Goal: Task Accomplishment & Management: Complete application form

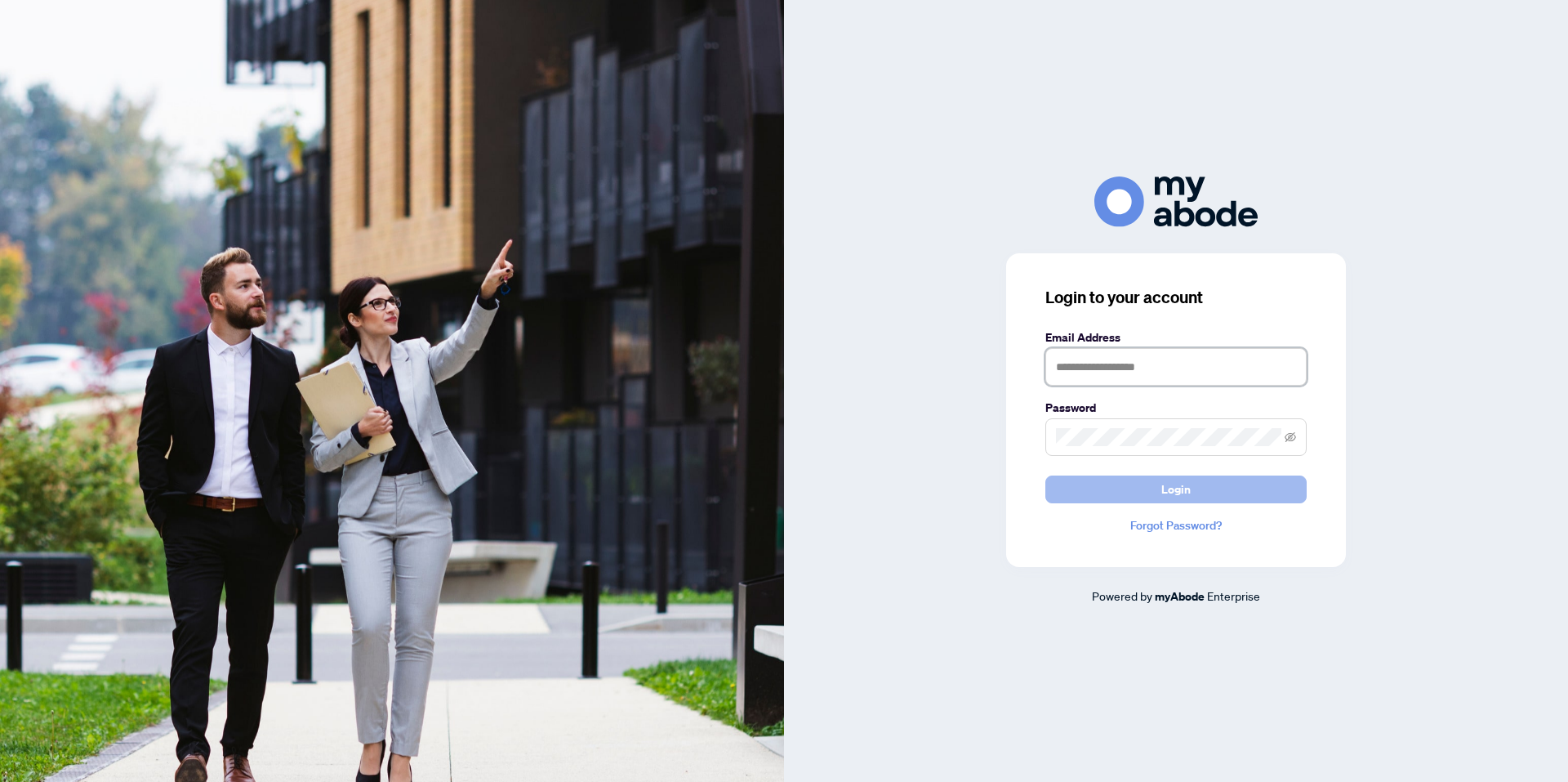
type input "**********"
click at [1131, 483] on button "Login" at bounding box center [1176, 489] width 261 height 27
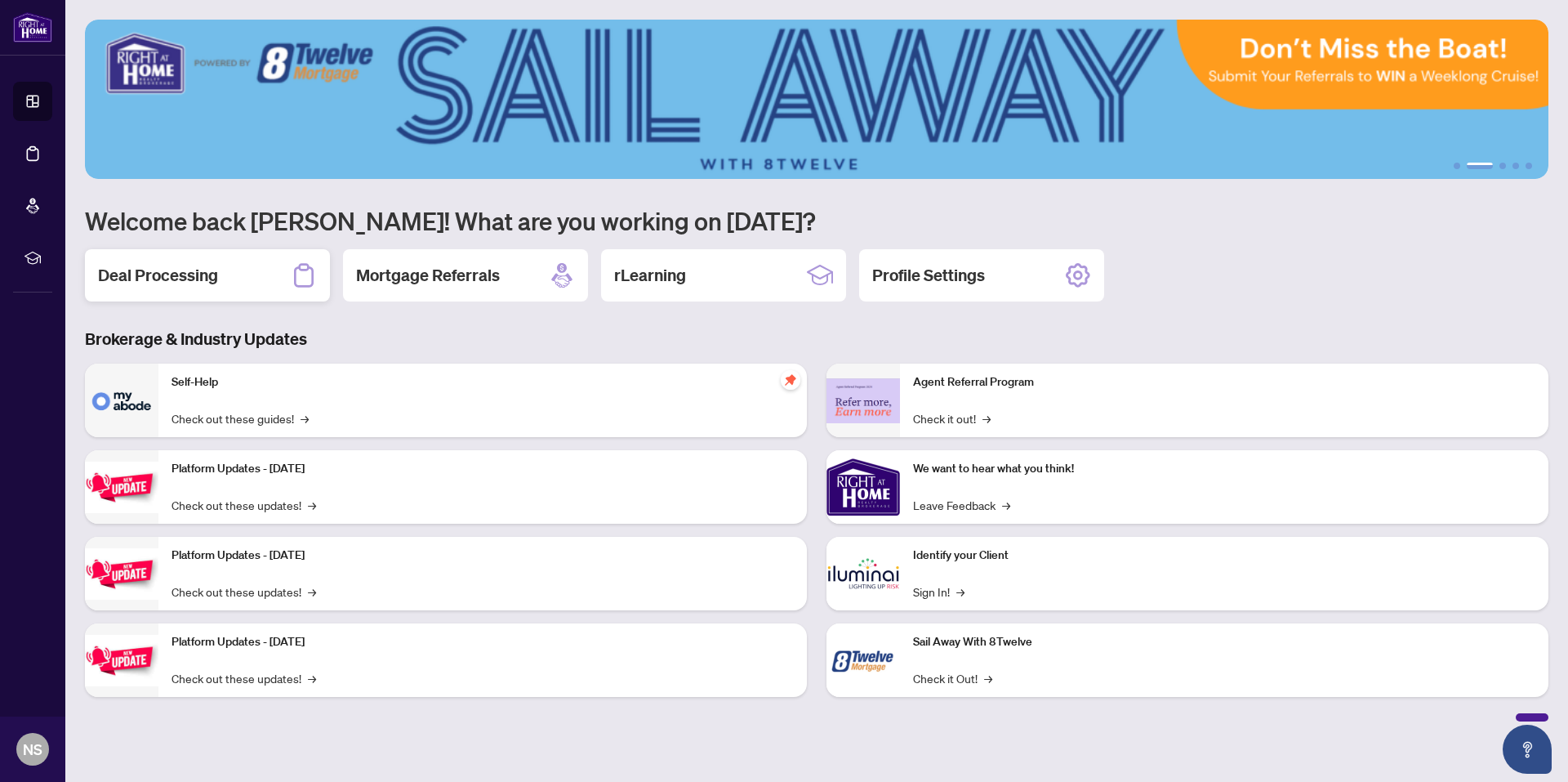
click at [172, 267] on h2 "Deal Processing" at bounding box center [158, 275] width 120 height 23
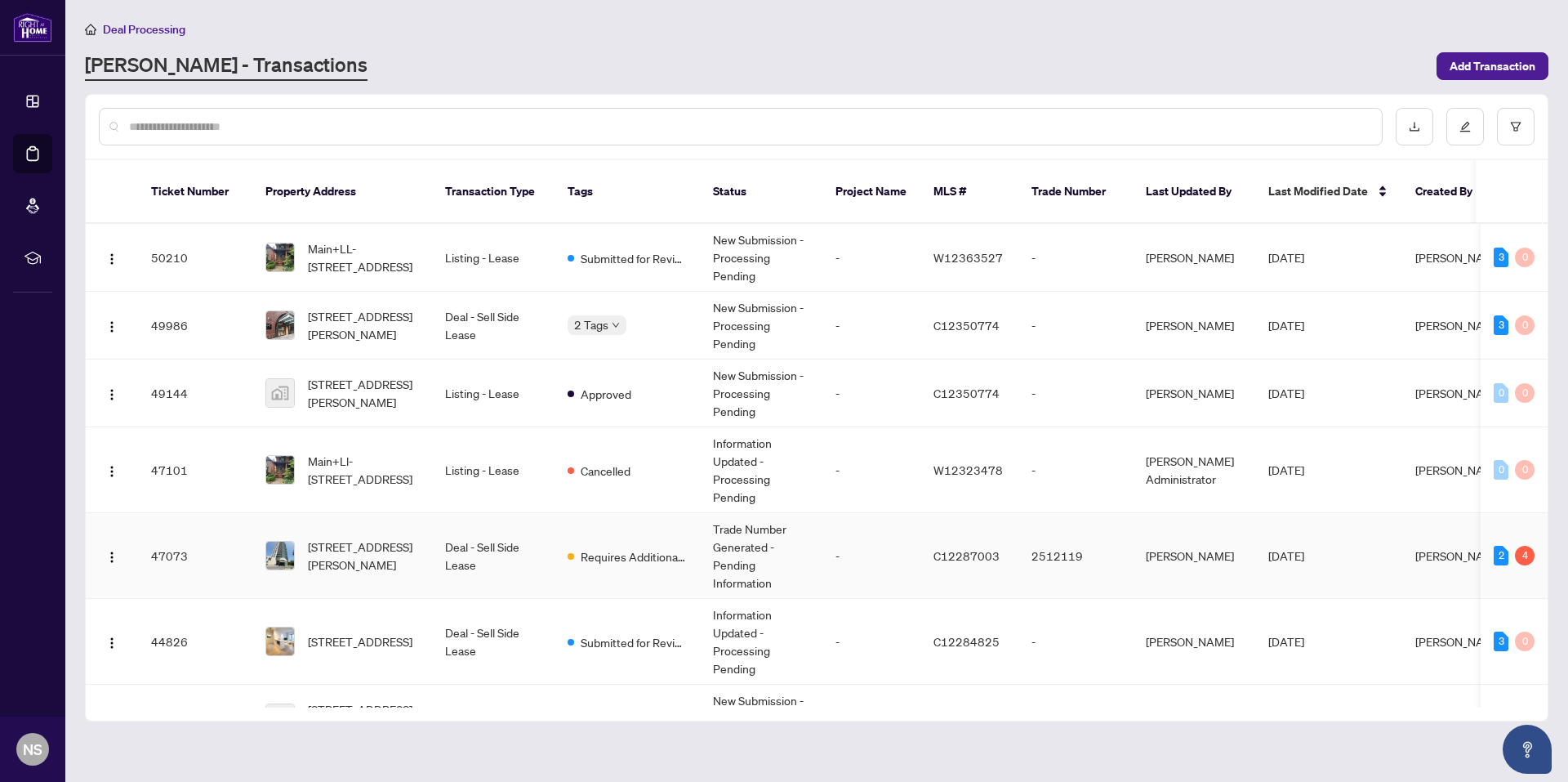
click at [712, 542] on td "Trade Number Generated - Pending Information" at bounding box center [761, 555] width 123 height 86
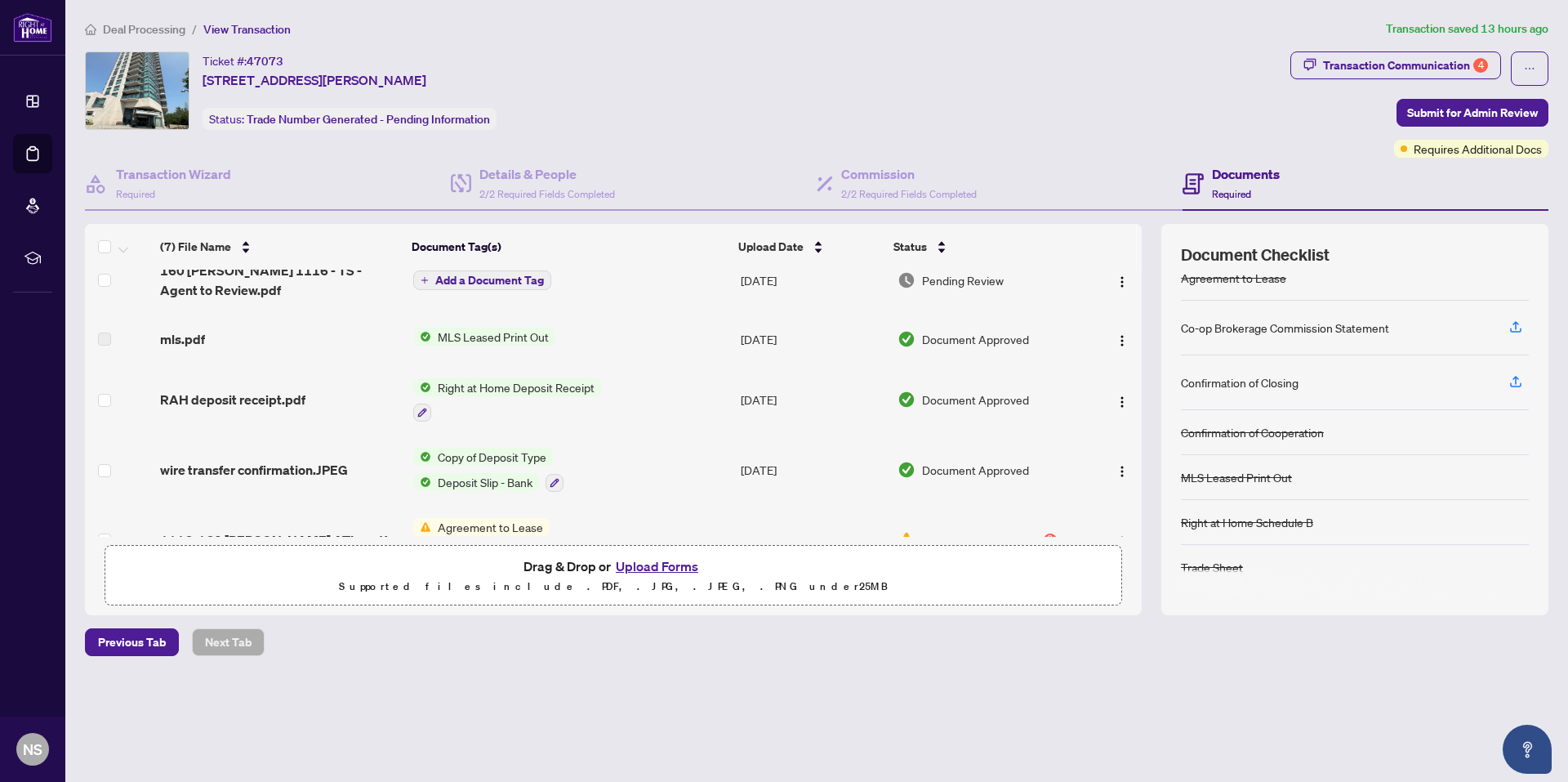
scroll to position [204, 0]
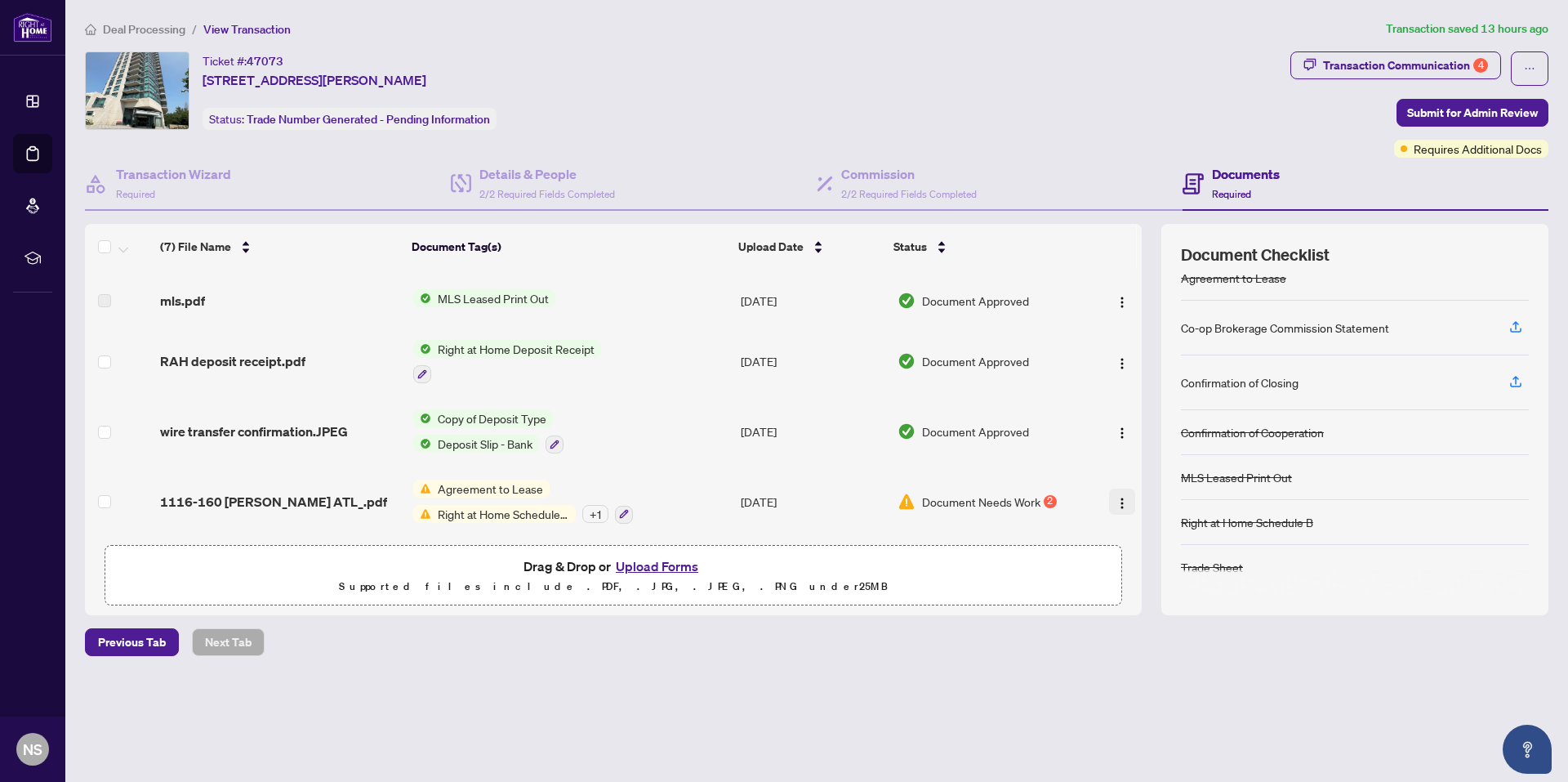
click at [1117, 496] on img "button" at bounding box center [1122, 503] width 13 height 13
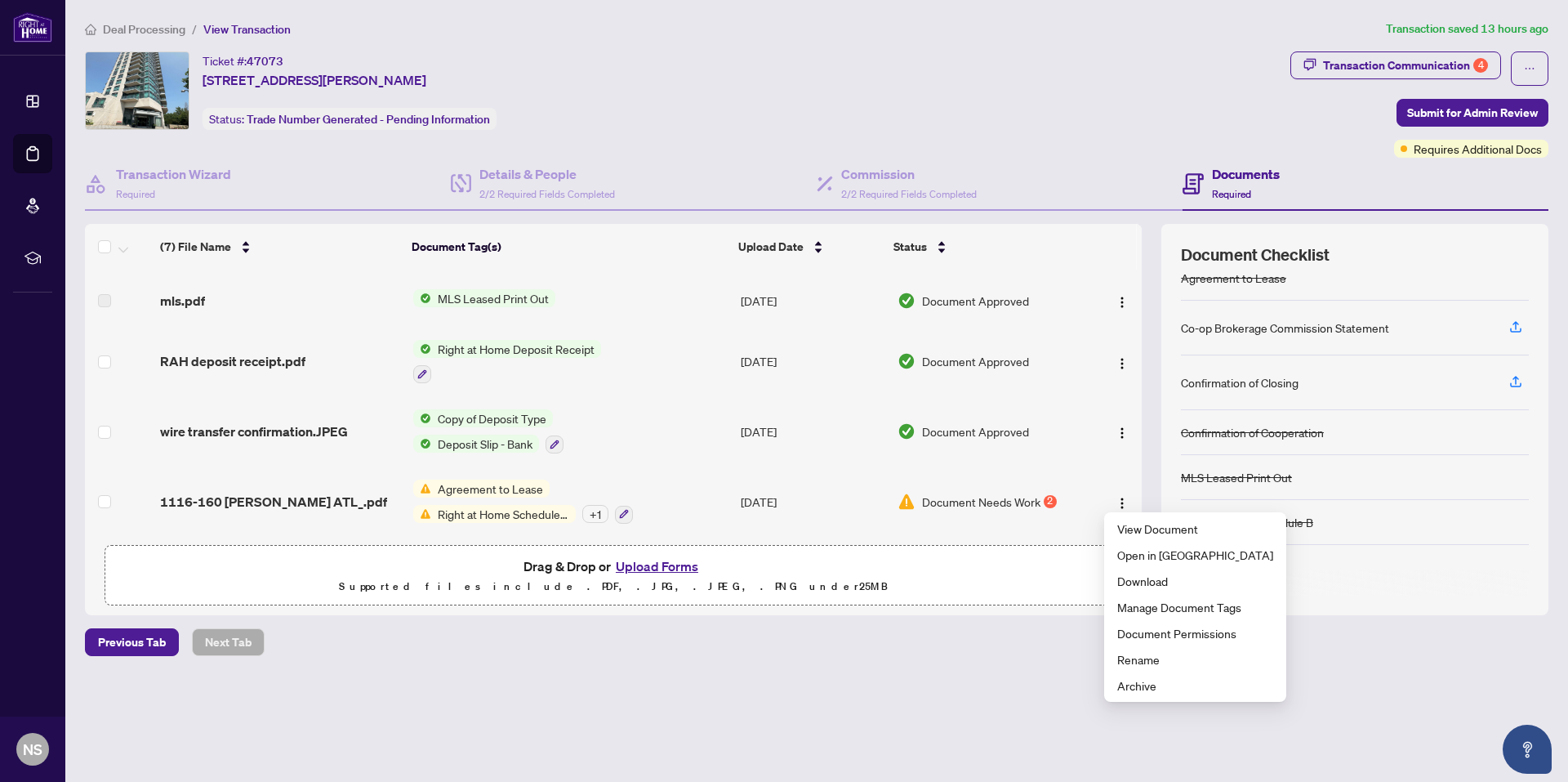
click at [646, 561] on button "Upload Forms" at bounding box center [657, 565] width 93 height 21
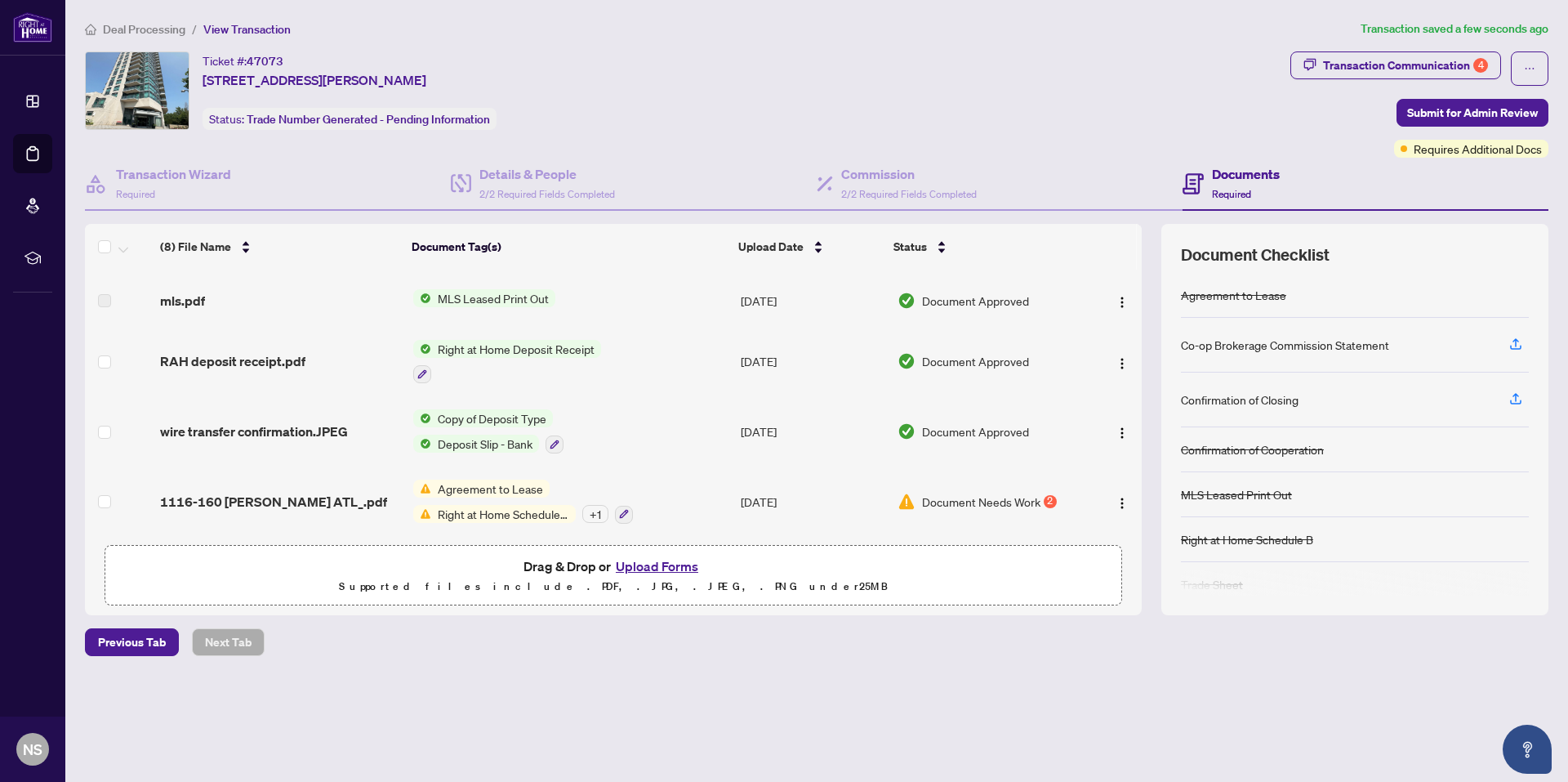
scroll to position [0, 0]
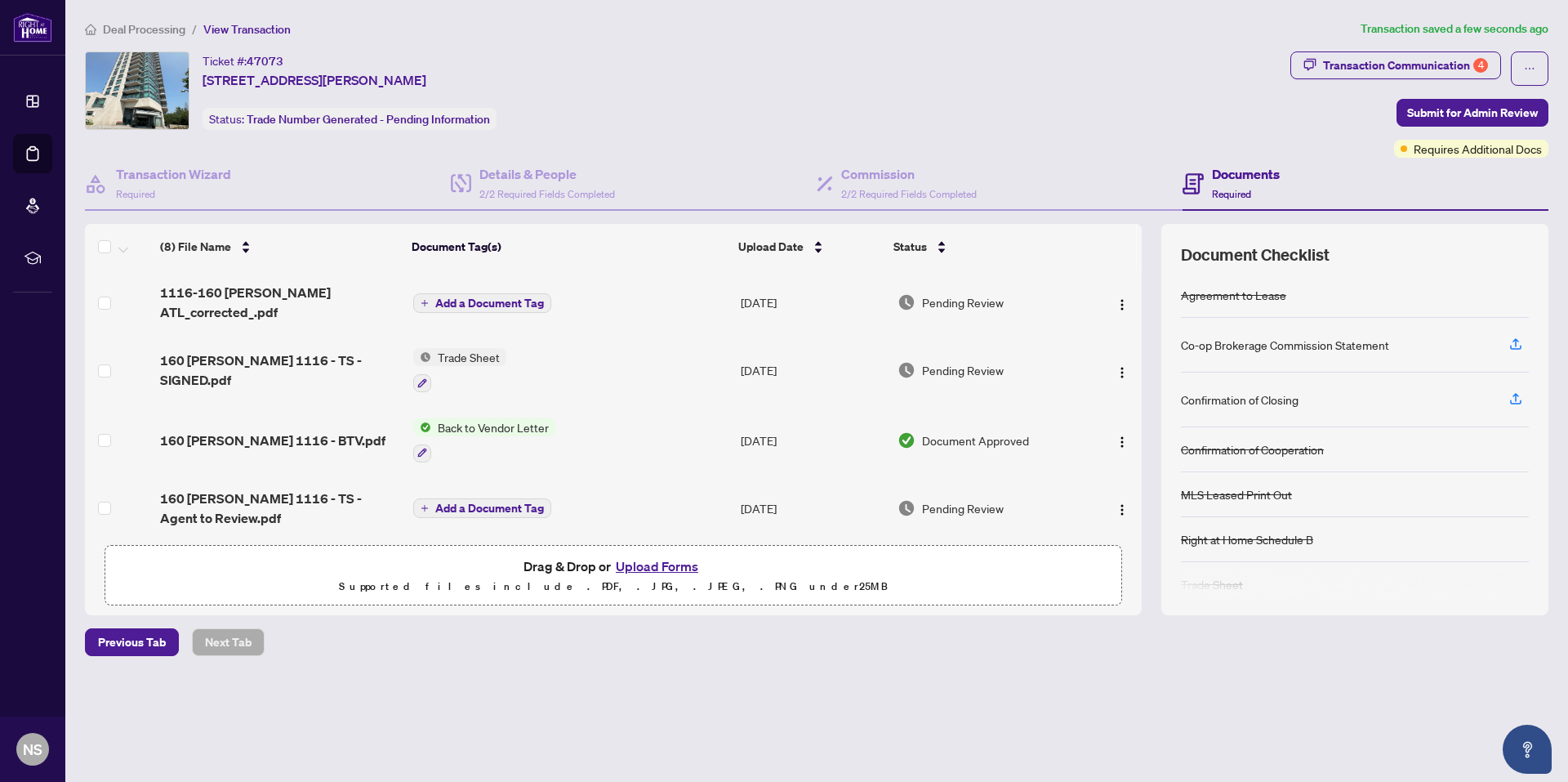
click at [465, 304] on span "Add a Document Tag" at bounding box center [489, 303] width 109 height 11
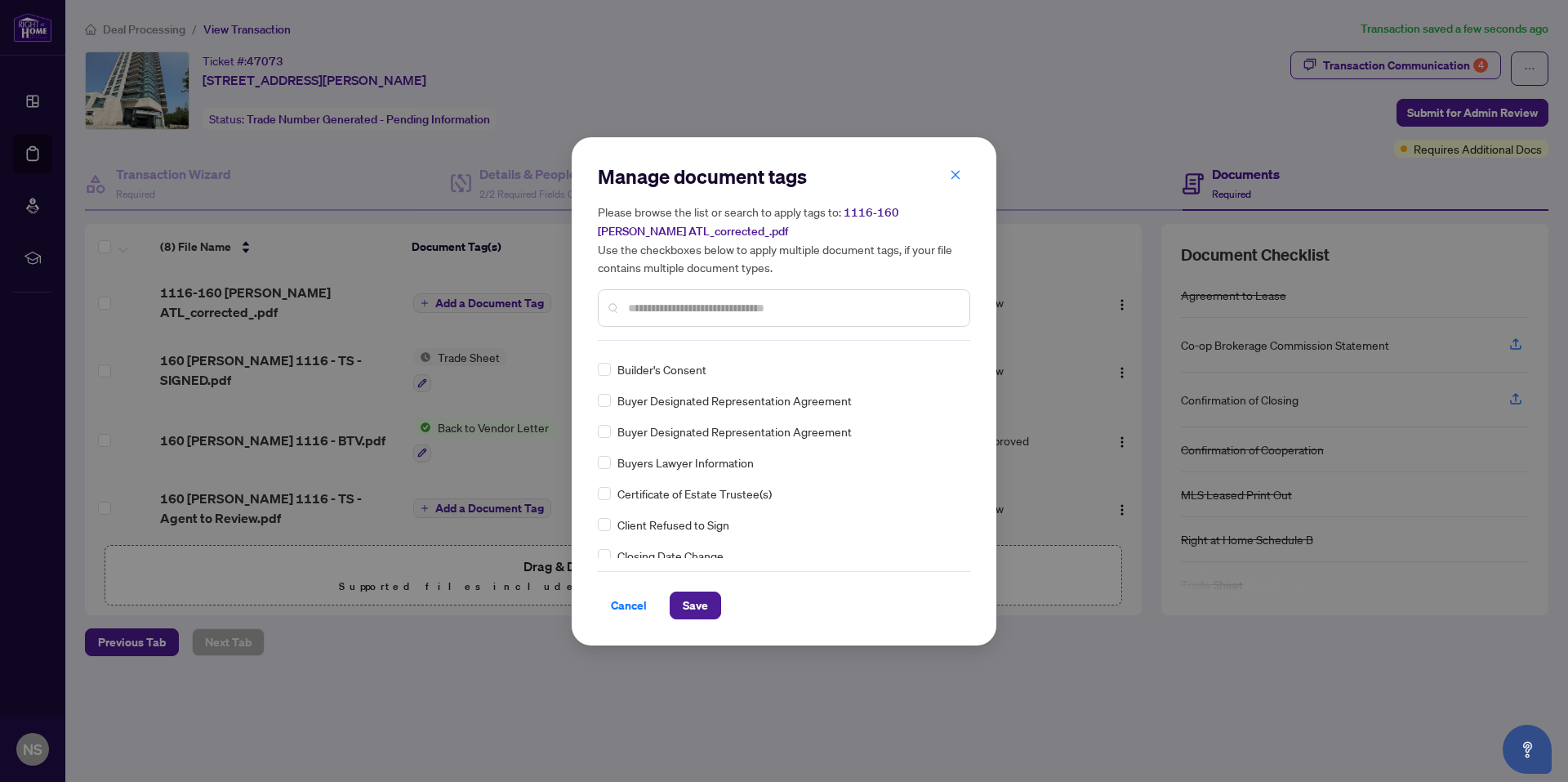
scroll to position [981, 0]
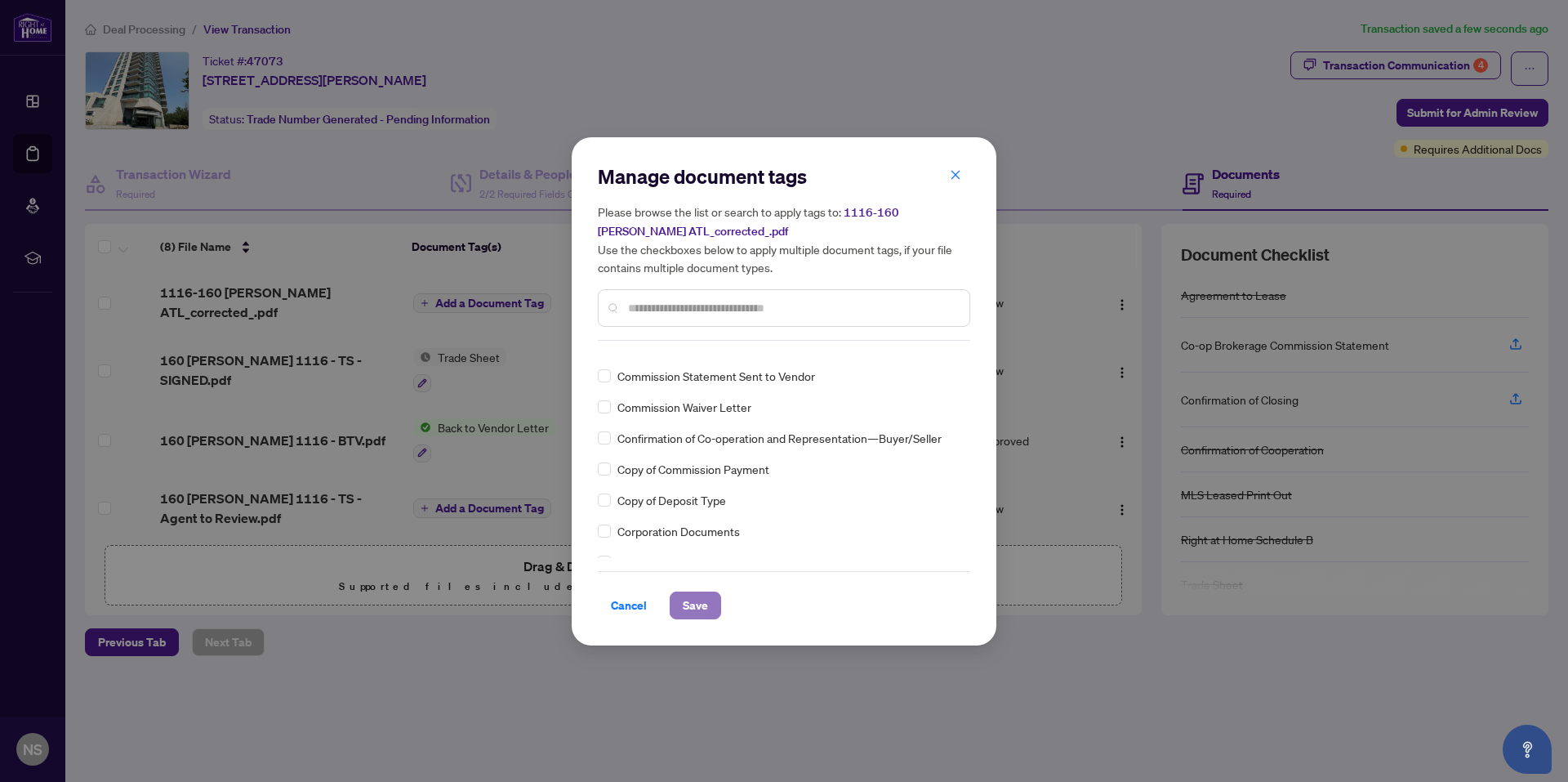
click at [694, 610] on span "Save" at bounding box center [695, 605] width 26 height 26
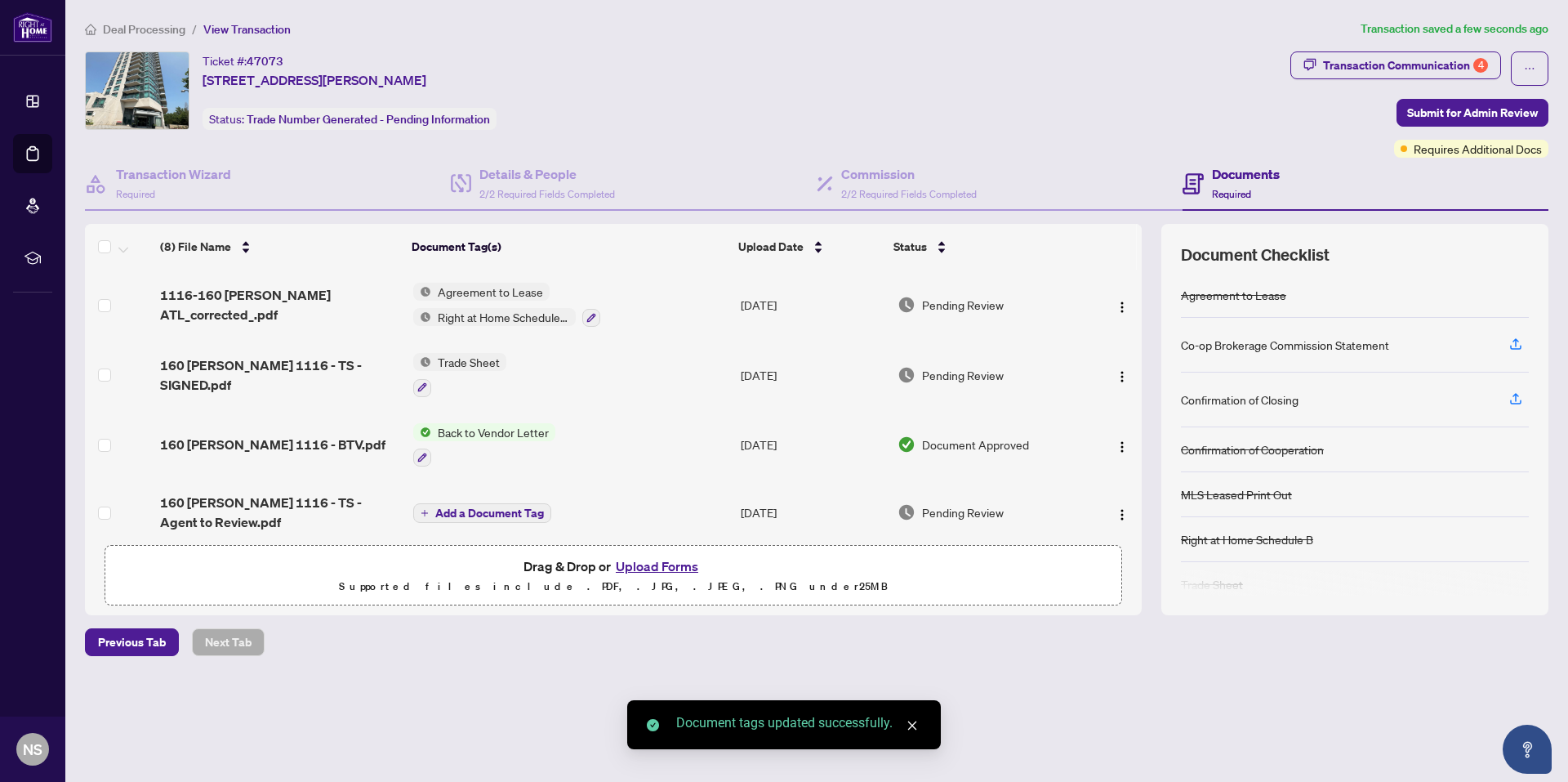
scroll to position [274, 0]
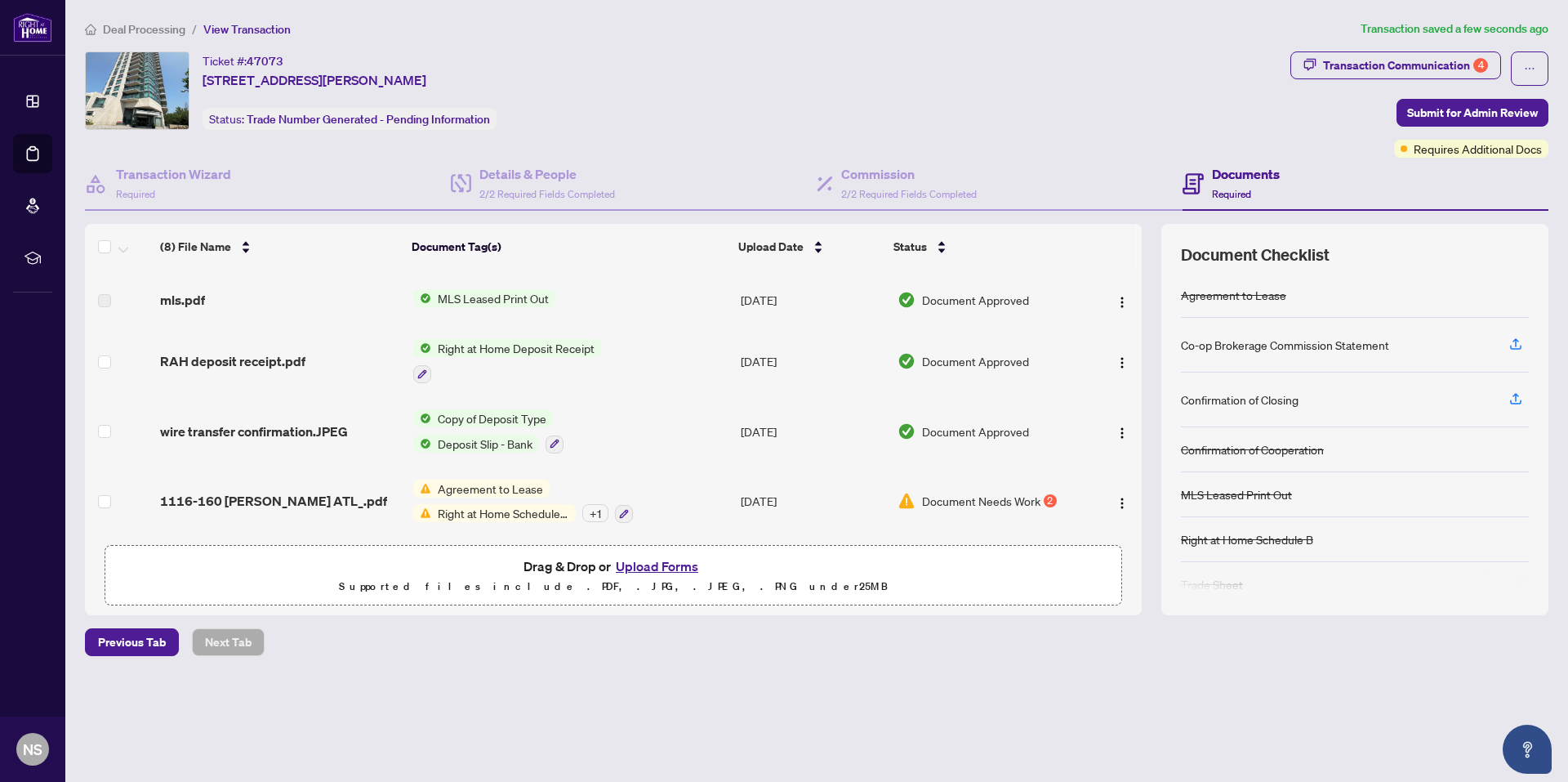
click at [598, 508] on div "+ 1" at bounding box center [595, 513] width 26 height 18
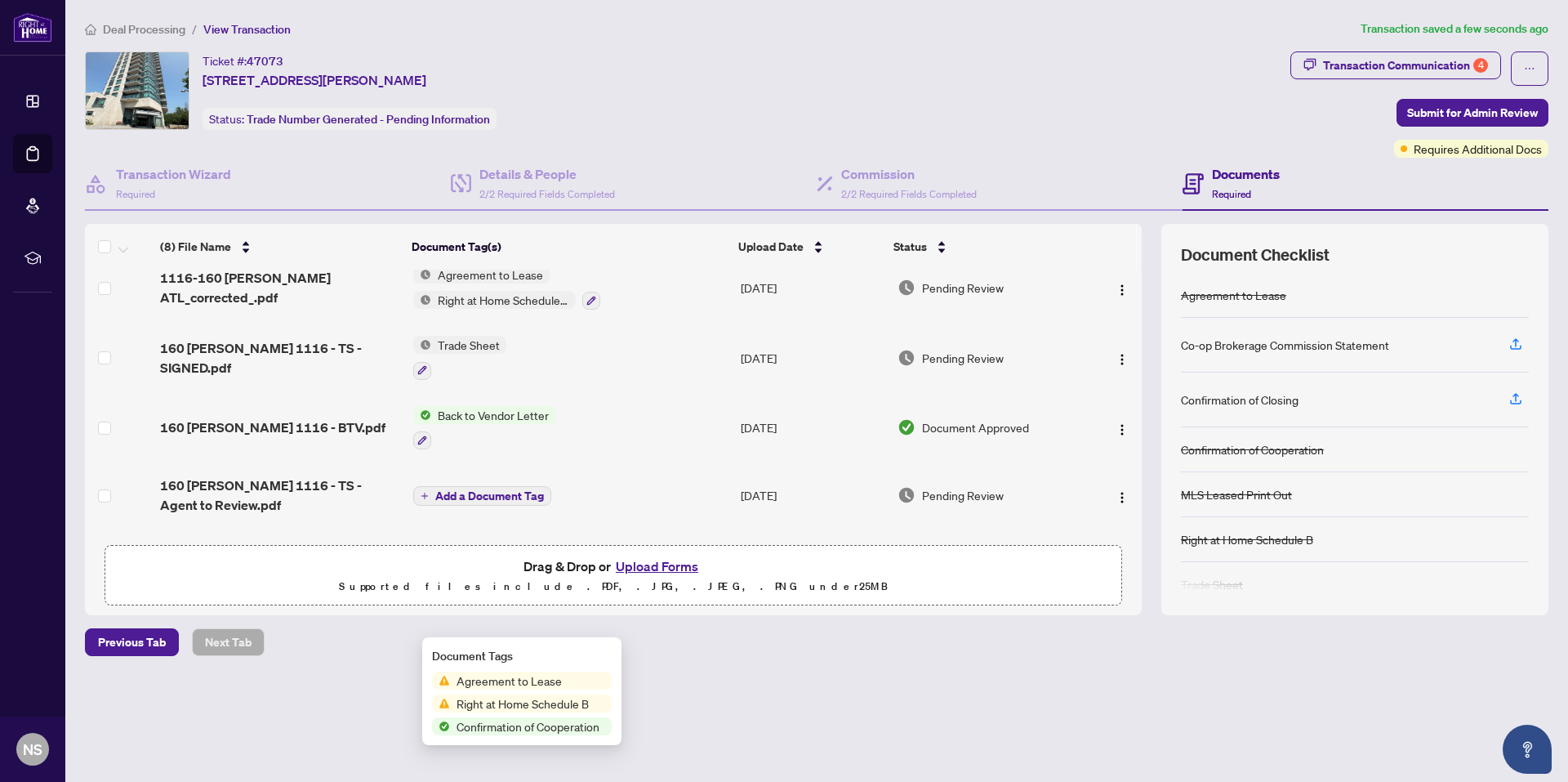
scroll to position [0, 0]
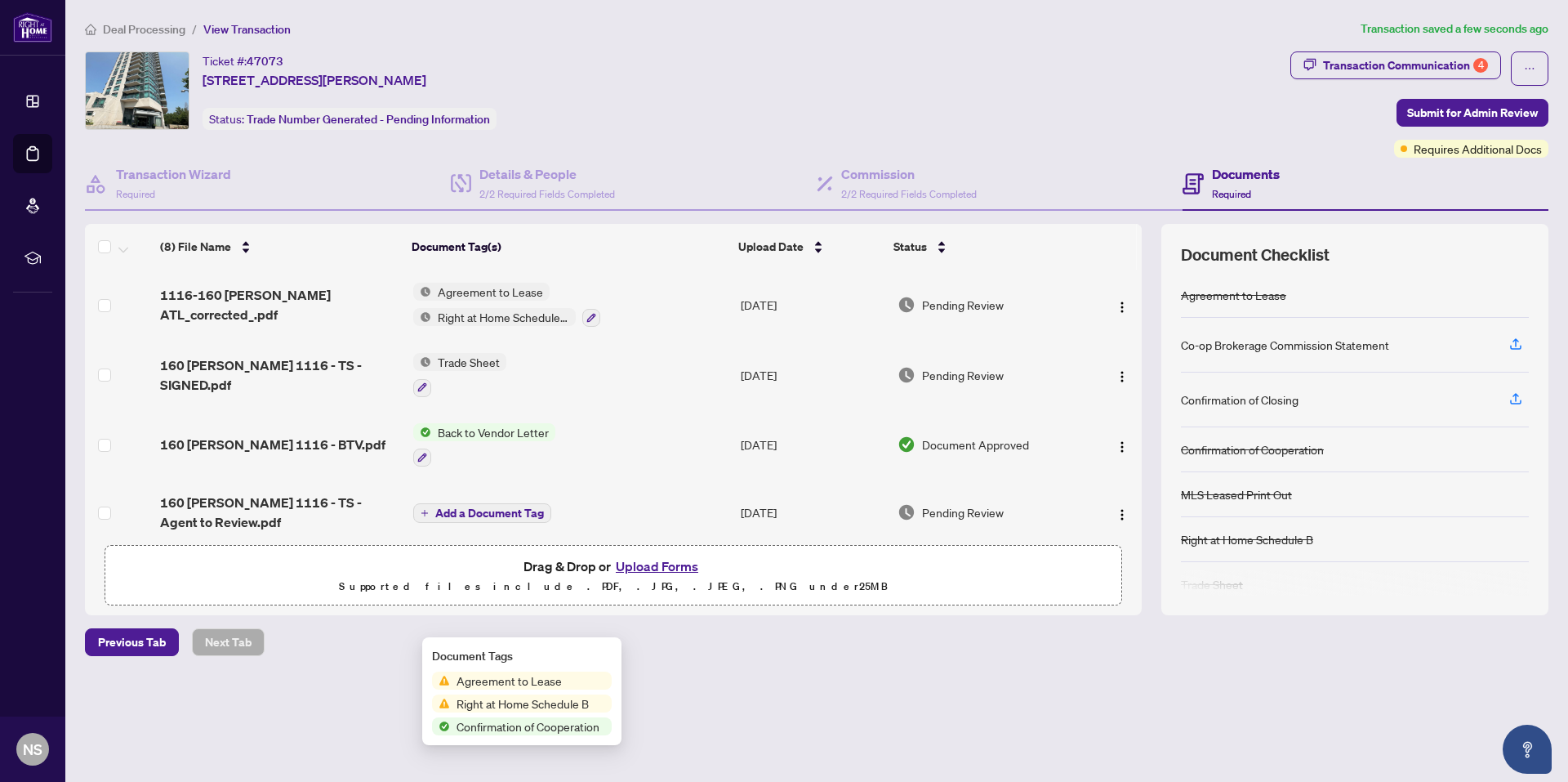
click at [668, 568] on button "Upload Forms" at bounding box center [657, 565] width 93 height 21
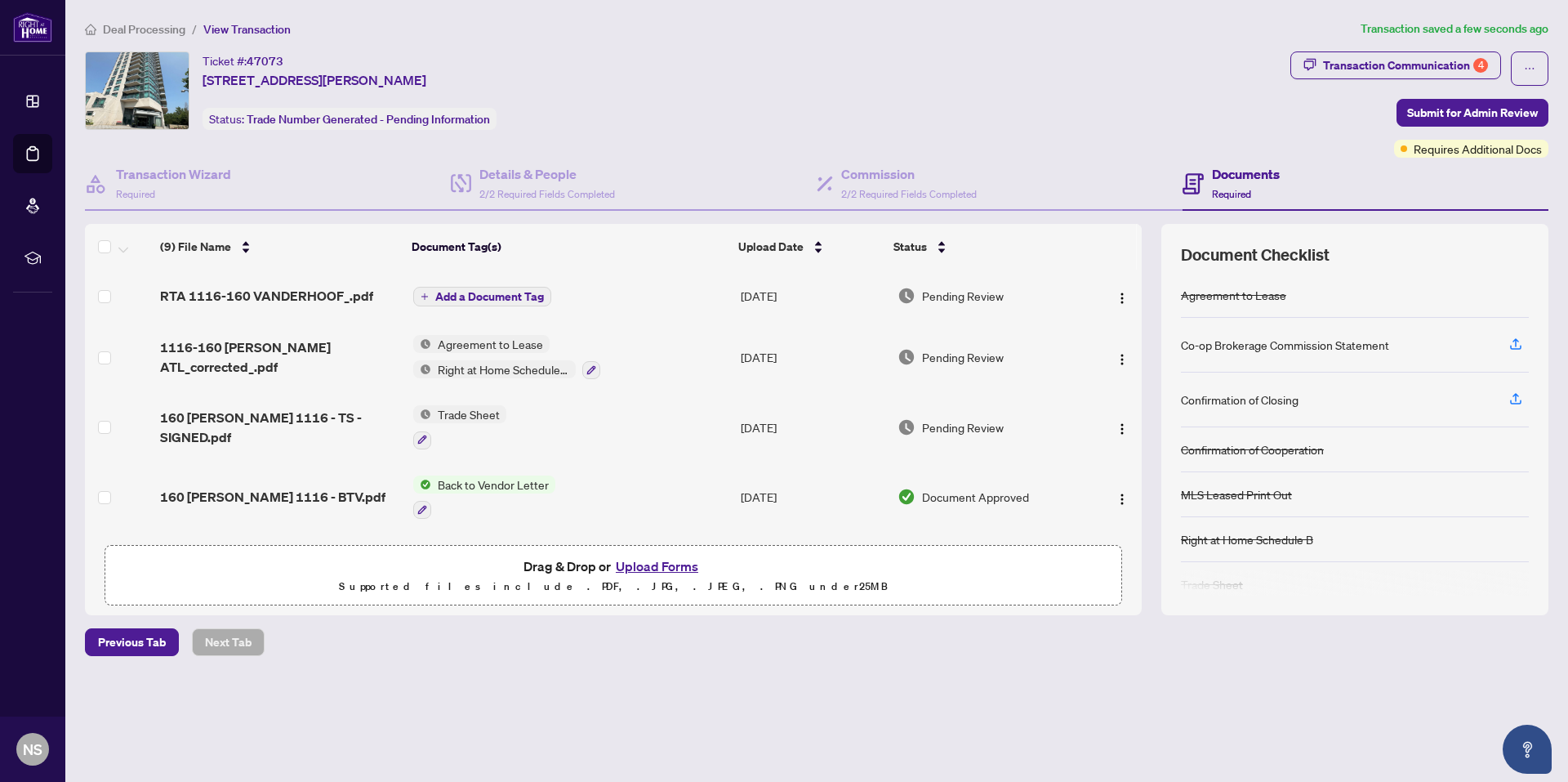
click at [483, 287] on button "Add a Document Tag" at bounding box center [482, 296] width 138 height 20
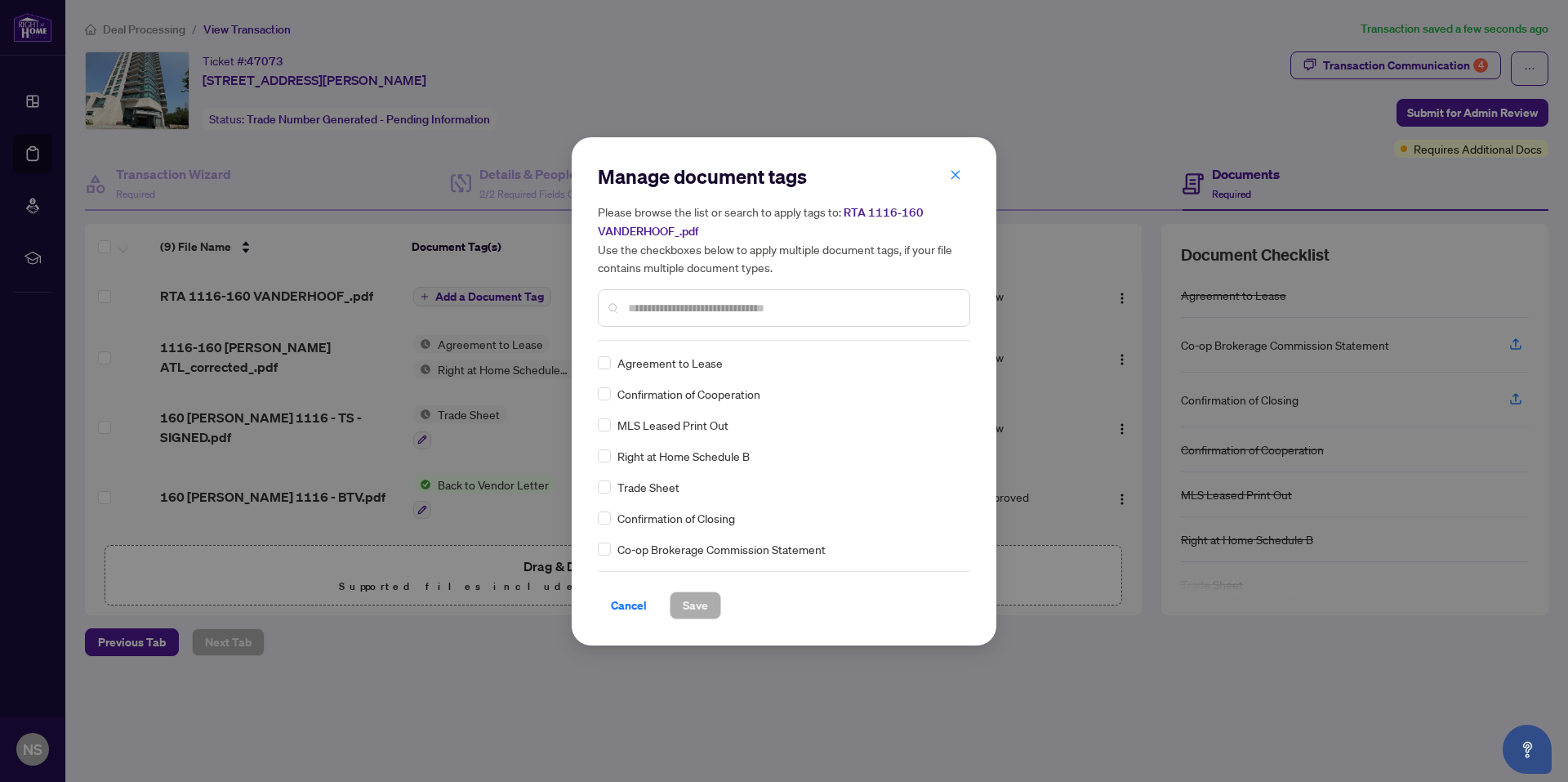
click at [671, 340] on div "Manage document tags Please browse the list or search to apply tags to: RTA 111…" at bounding box center [784, 391] width 372 height 456
click at [668, 315] on input "text" at bounding box center [791, 307] width 328 height 18
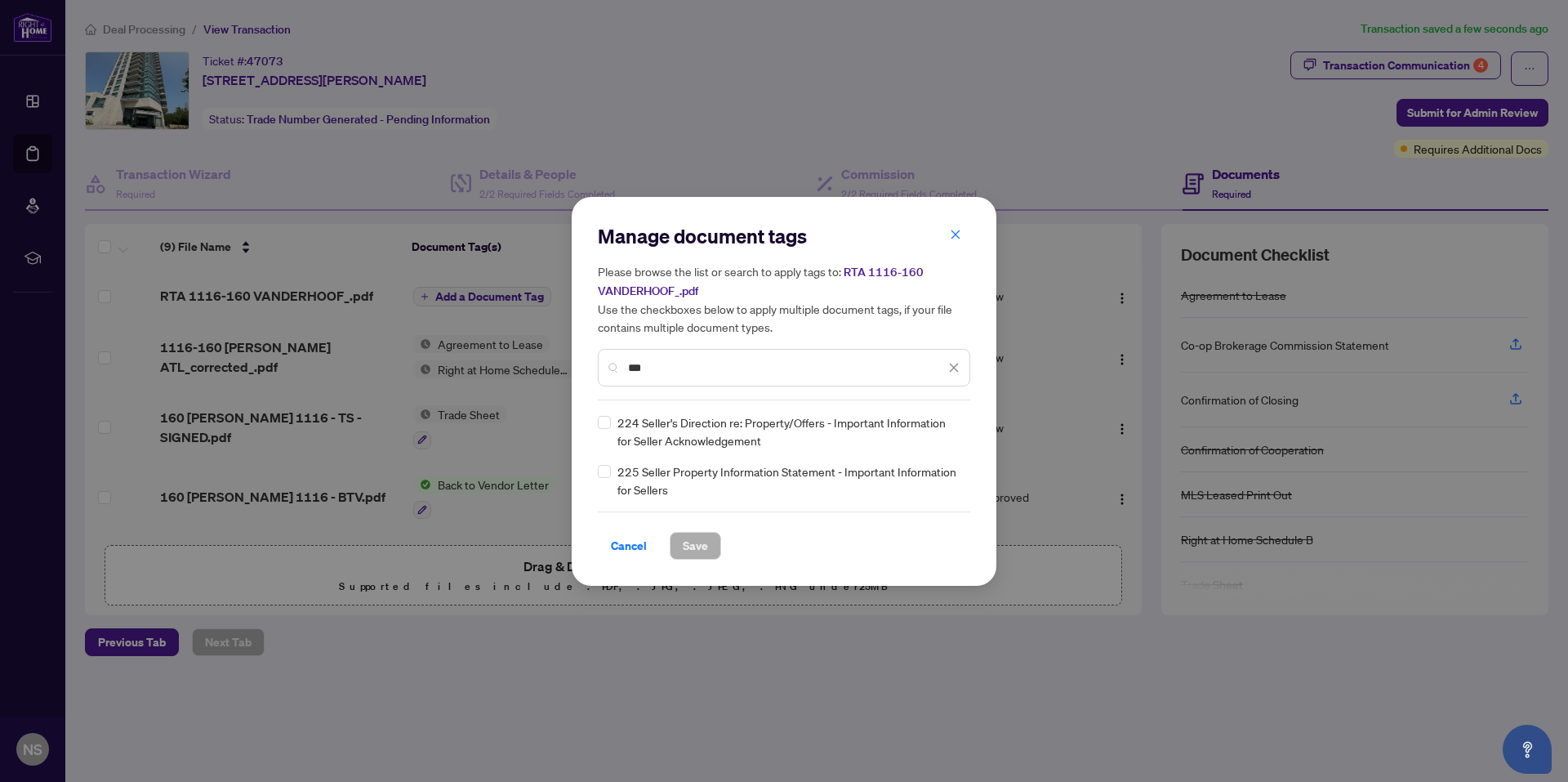
click at [668, 314] on h5 "Please browse the list or search to apply tags to: RTA 1116-160 VANDERHOOF_.pdf…" at bounding box center [784, 299] width 372 height 74
click at [700, 371] on input "***" at bounding box center [785, 367] width 317 height 18
type input "*"
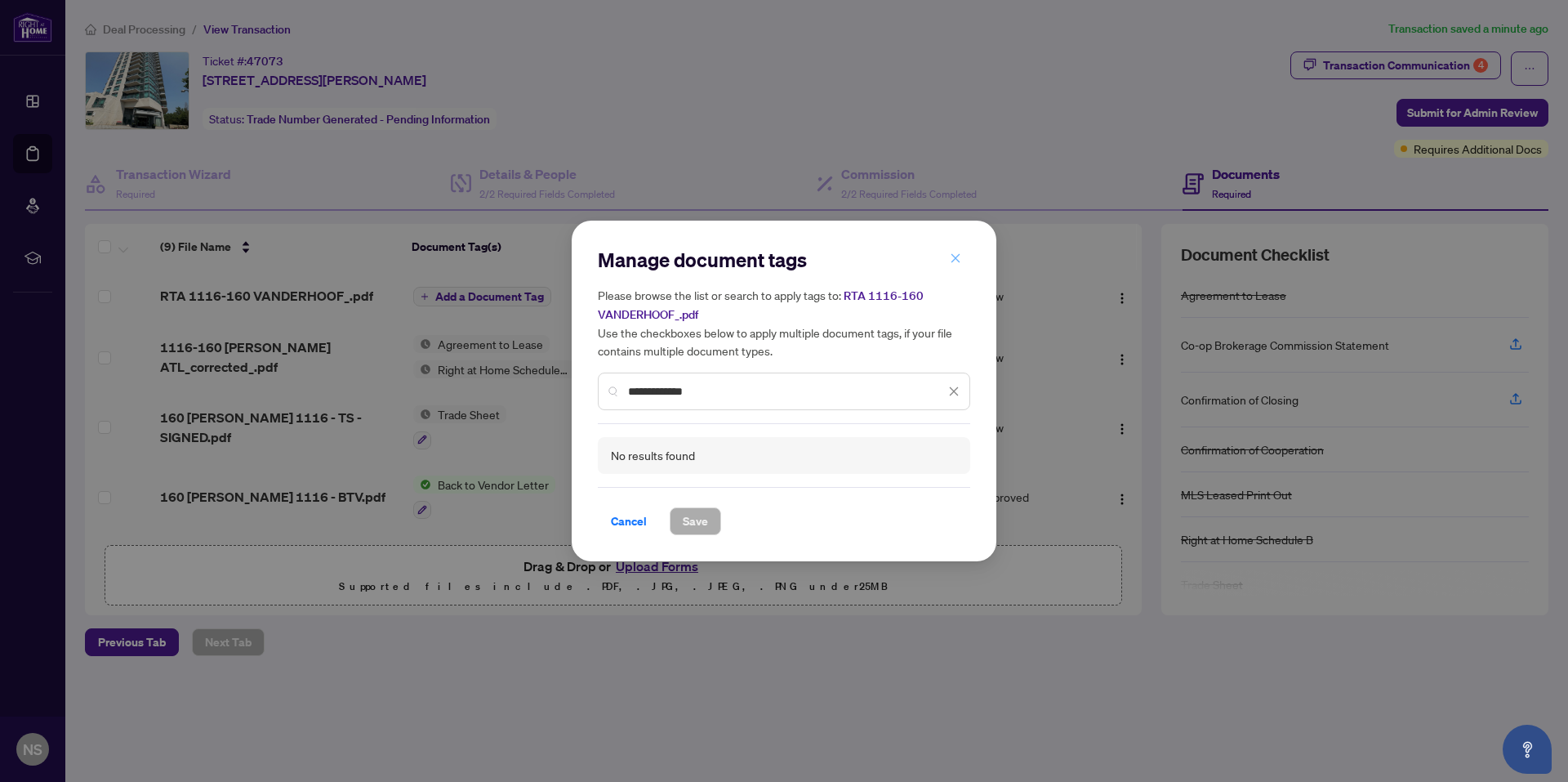
type input "**********"
click at [956, 260] on icon "close" at bounding box center [956, 259] width 9 height 9
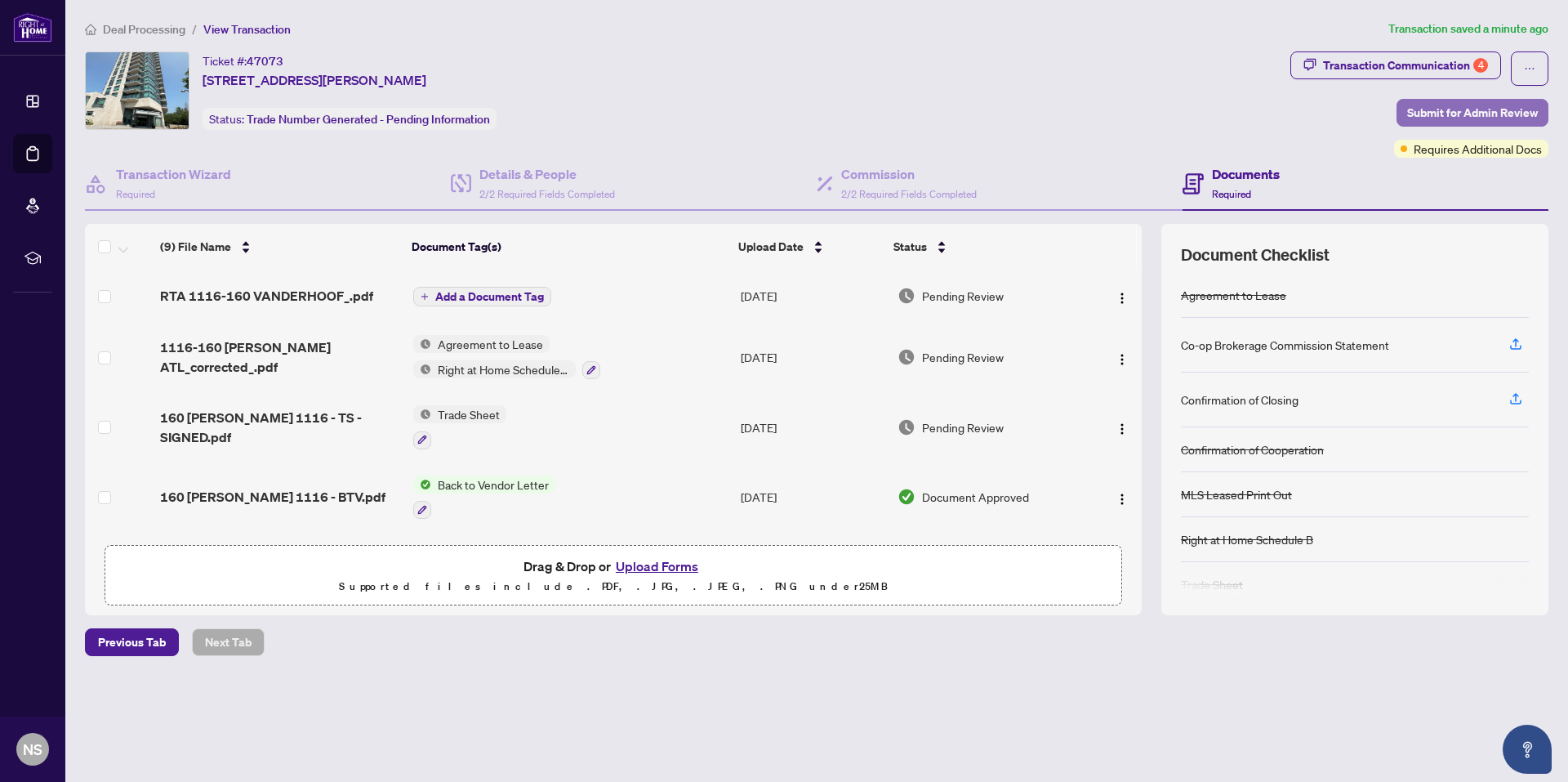
click at [1478, 108] on span "Submit for Admin Review" at bounding box center [1472, 113] width 130 height 26
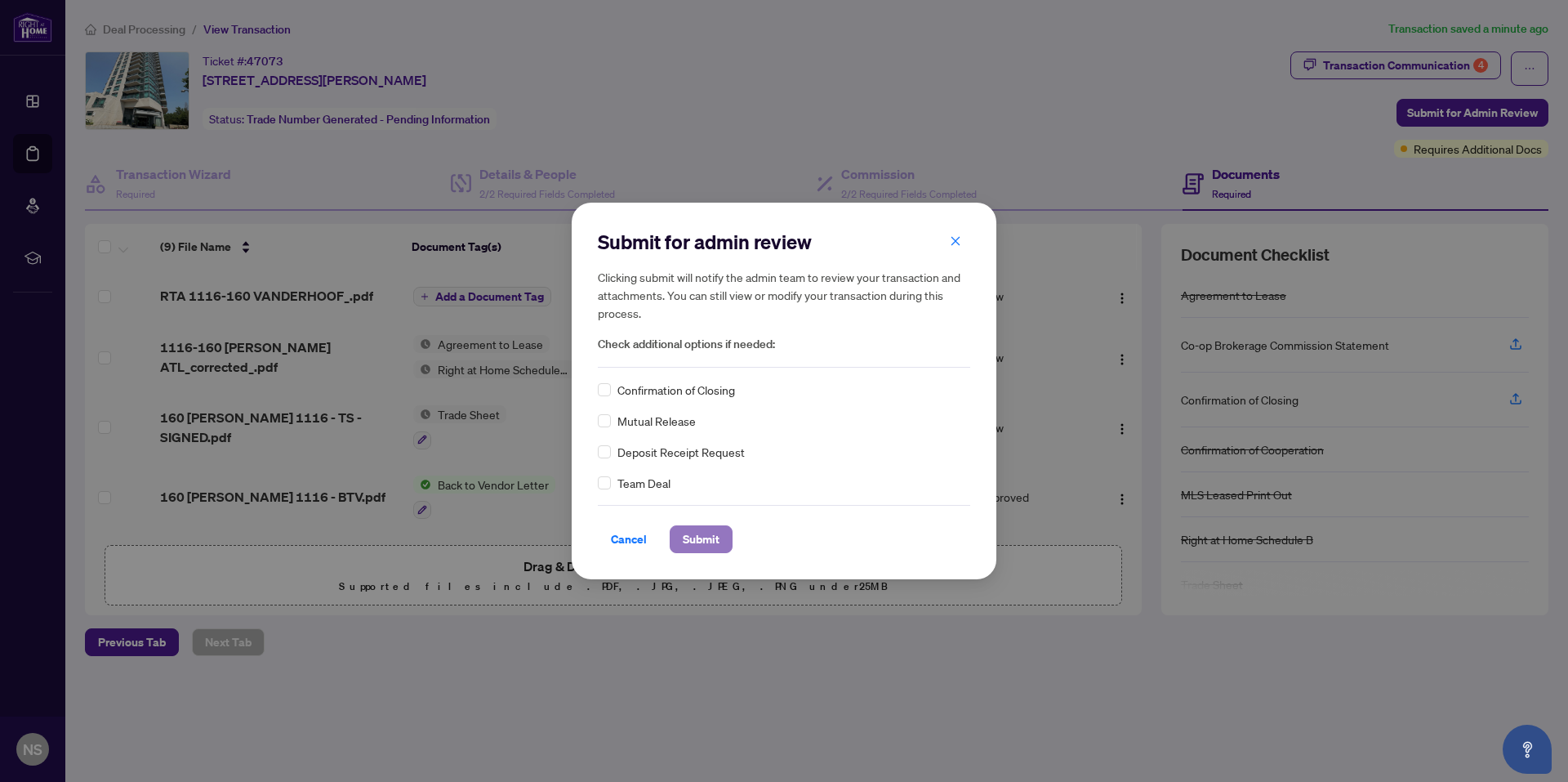
click at [697, 534] on span "Submit" at bounding box center [700, 539] width 37 height 26
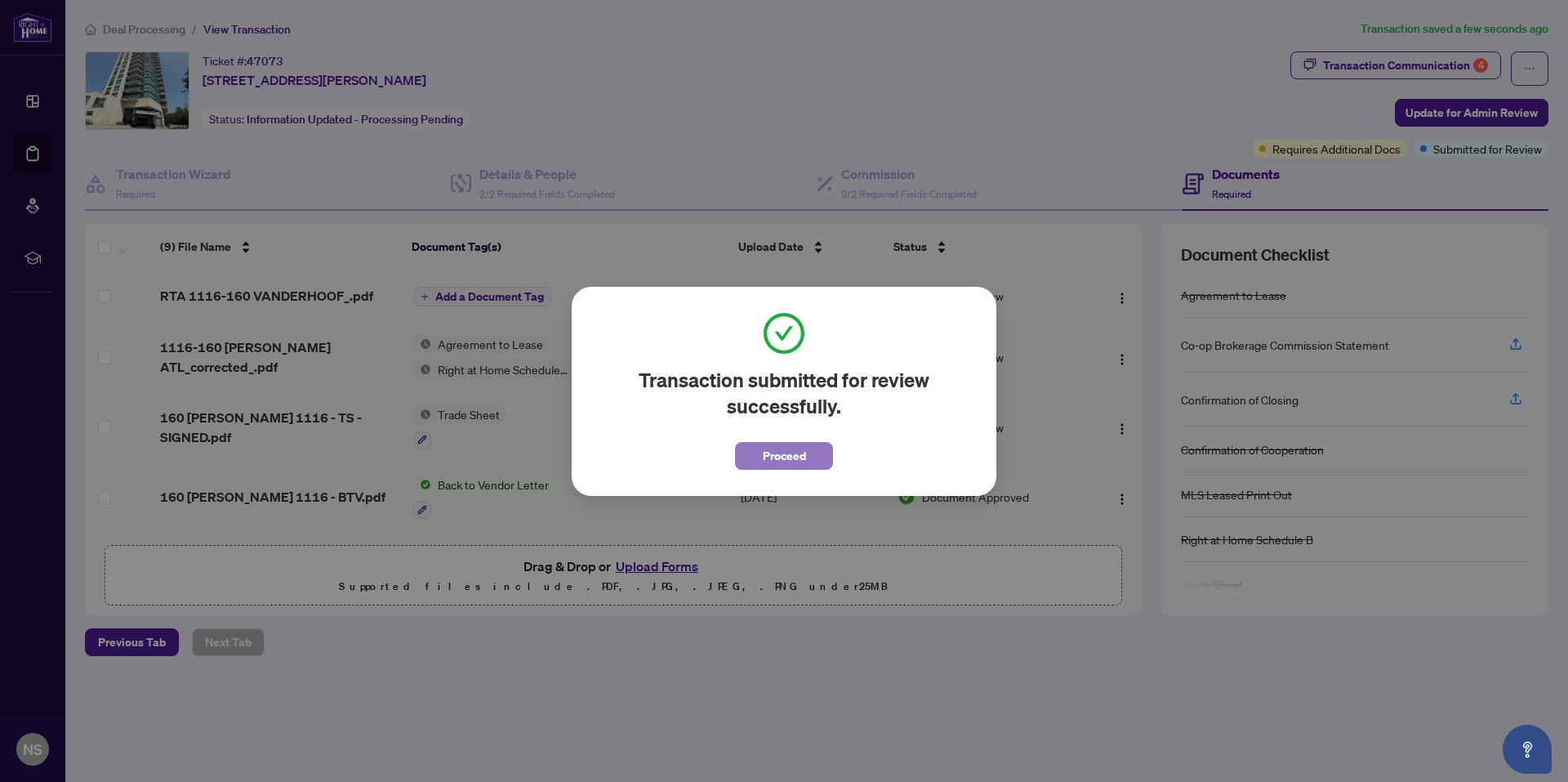
click at [798, 454] on span "Proceed" at bounding box center [784, 456] width 43 height 26
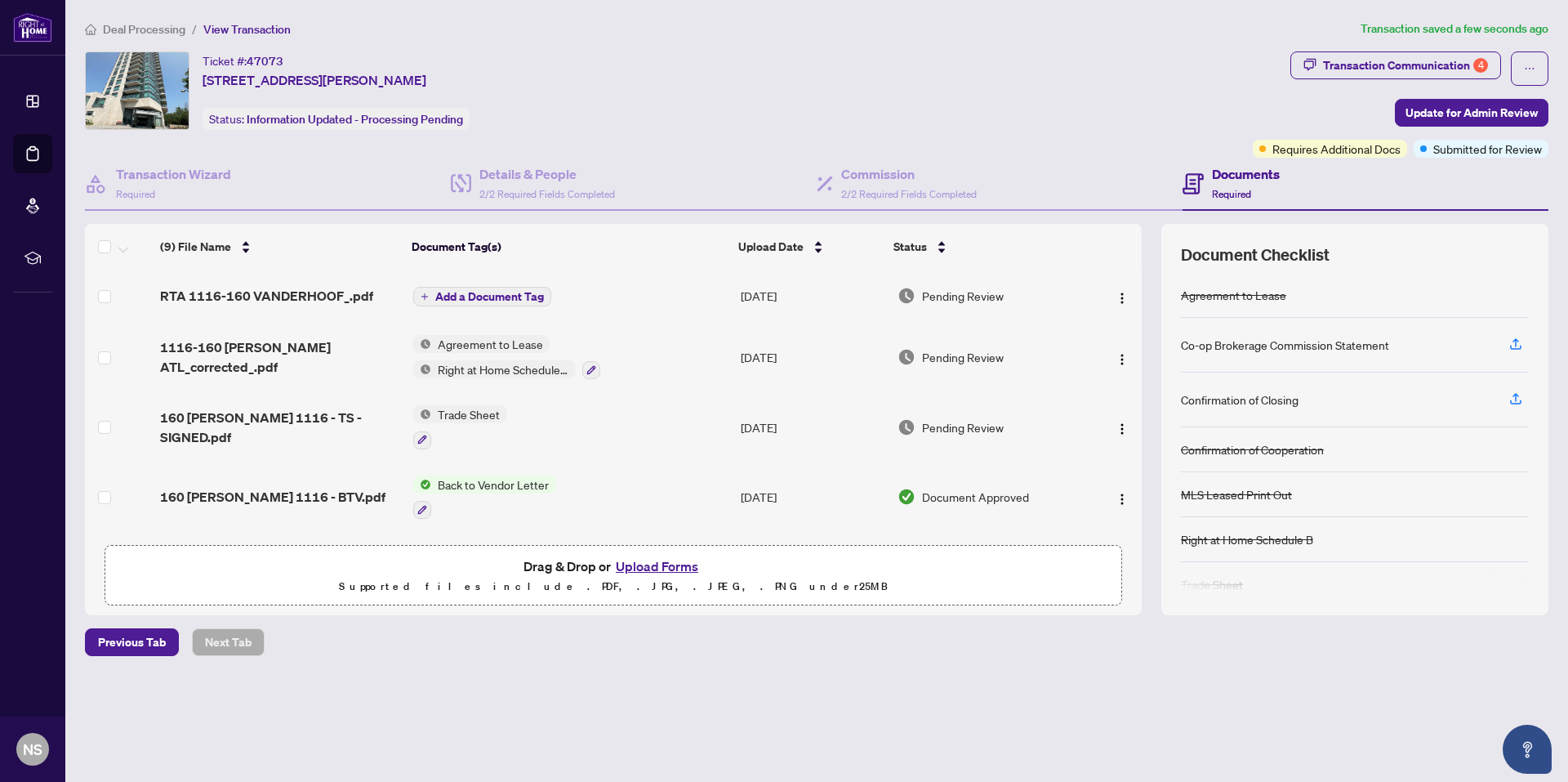
click at [159, 34] on span "Deal Processing" at bounding box center [144, 29] width 82 height 15
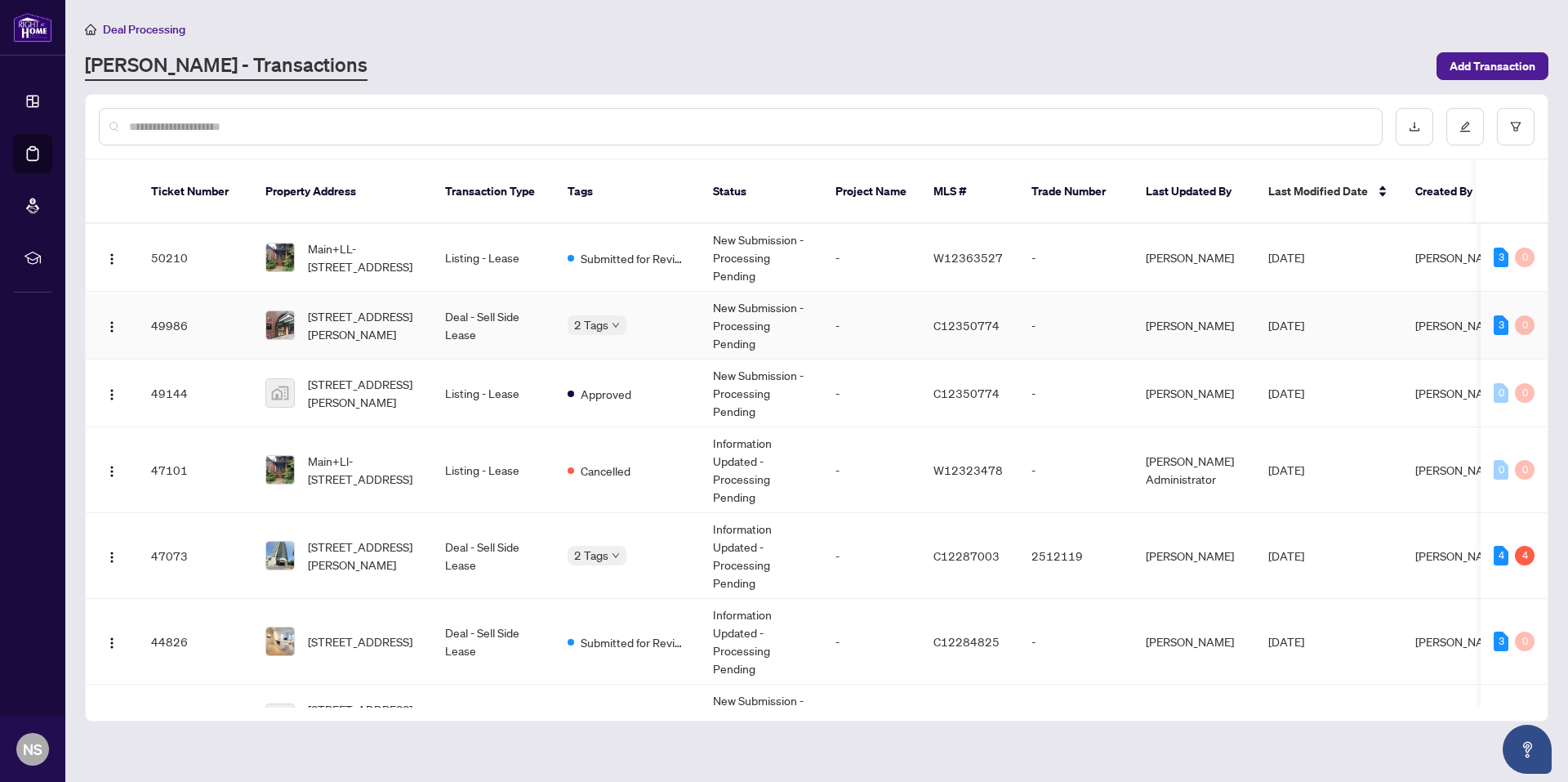
scroll to position [466, 0]
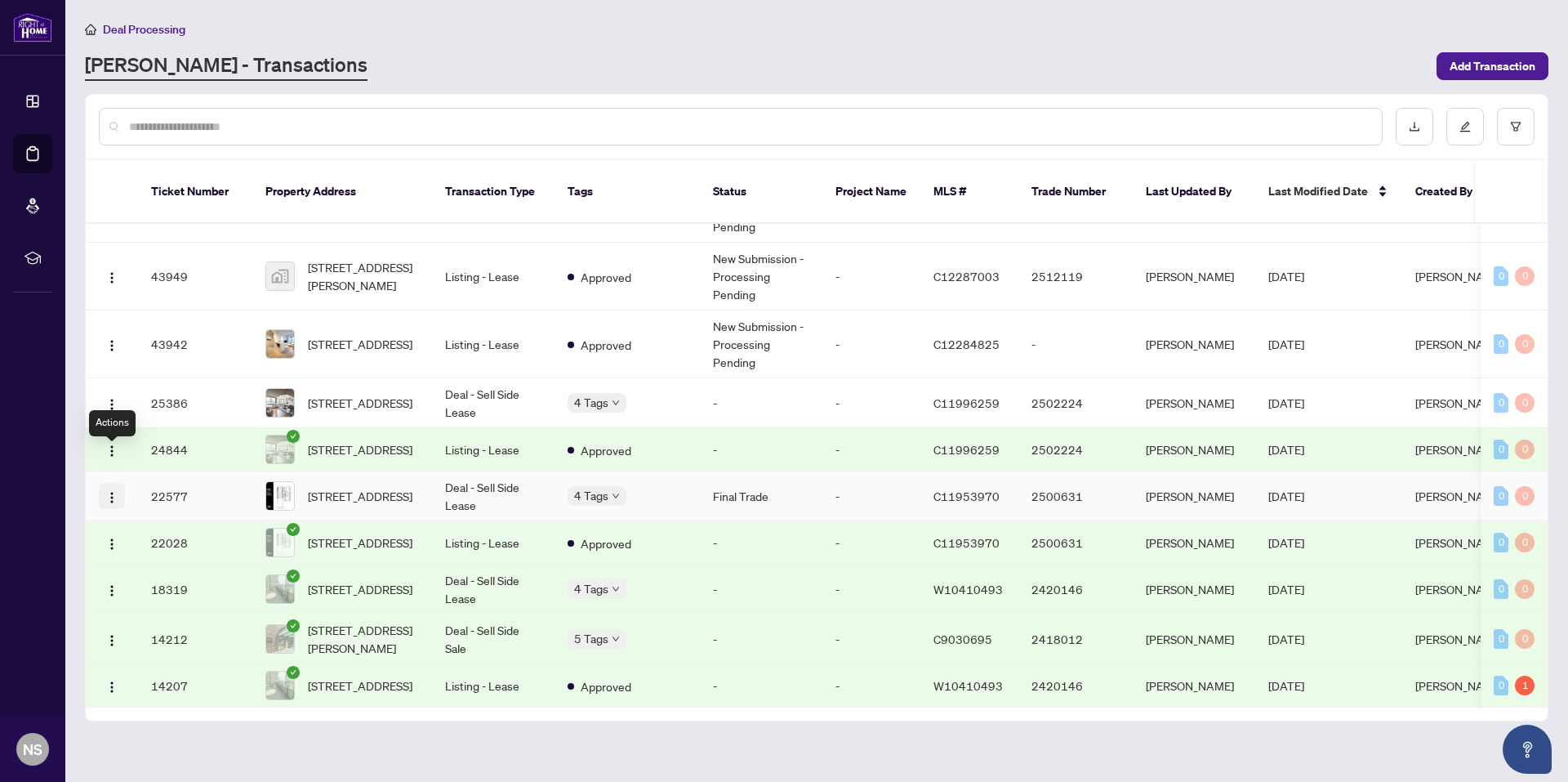
click at [114, 483] on button "button" at bounding box center [112, 496] width 26 height 26
click at [823, 45] on div "Deal Processing [PERSON_NAME] - Transactions Add Transaction" at bounding box center [817, 50] width 1463 height 61
click at [128, 25] on span "Deal Processing" at bounding box center [144, 29] width 82 height 15
click at [127, 26] on span "Deal Processing" at bounding box center [144, 29] width 82 height 15
click at [121, 33] on span "Deal Processing" at bounding box center [144, 29] width 82 height 15
